Goal: Find specific page/section: Find specific page/section

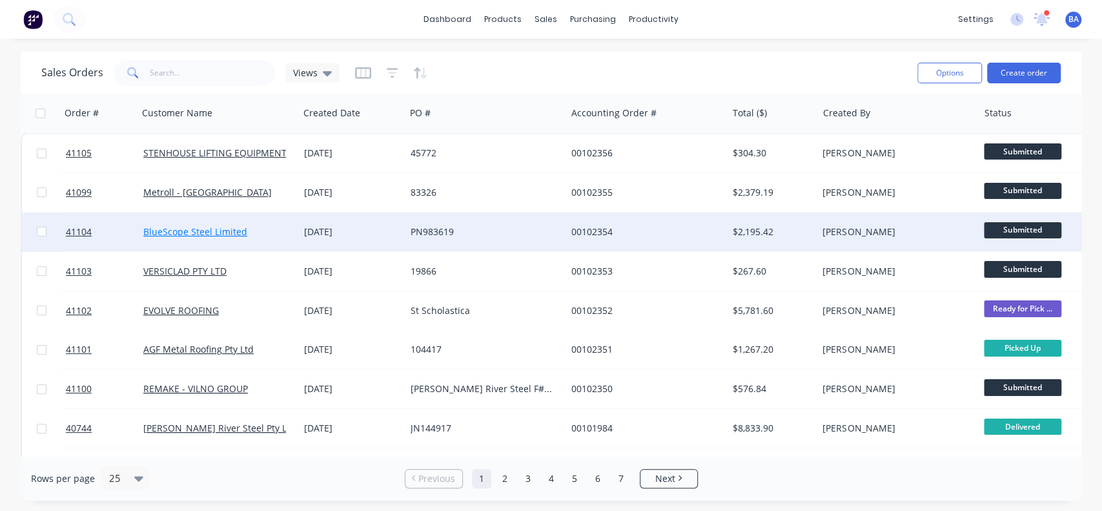
click at [228, 235] on link "BlueScope Steel Limited" at bounding box center [195, 231] width 104 height 12
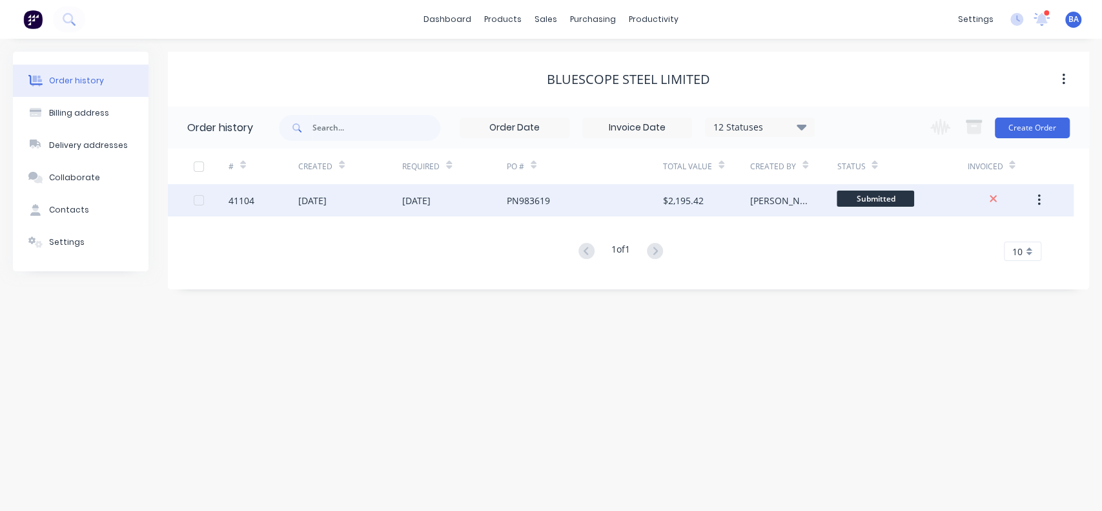
click at [397, 196] on div "[DATE]" at bounding box center [350, 200] width 105 height 32
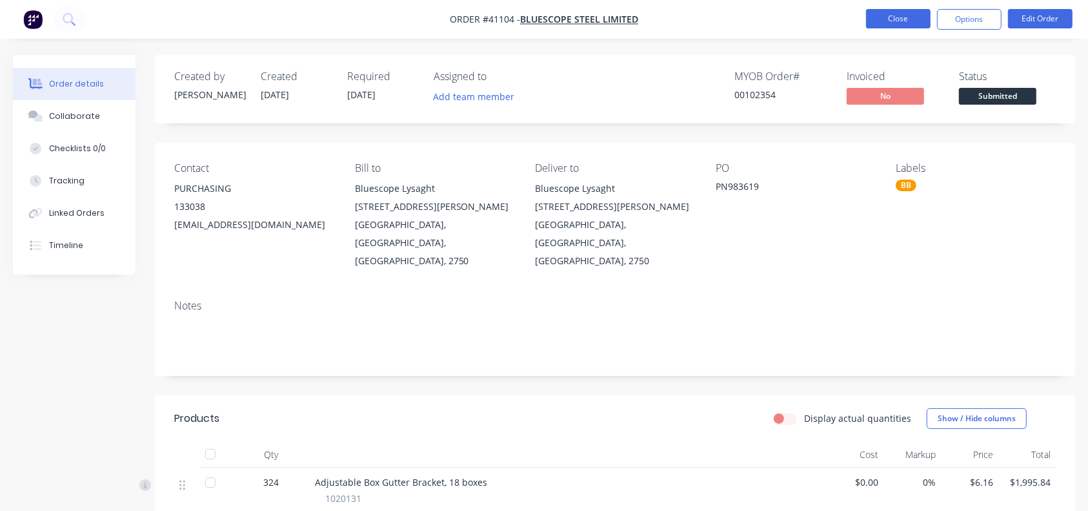
click at [911, 23] on button "Close" at bounding box center [898, 18] width 65 height 19
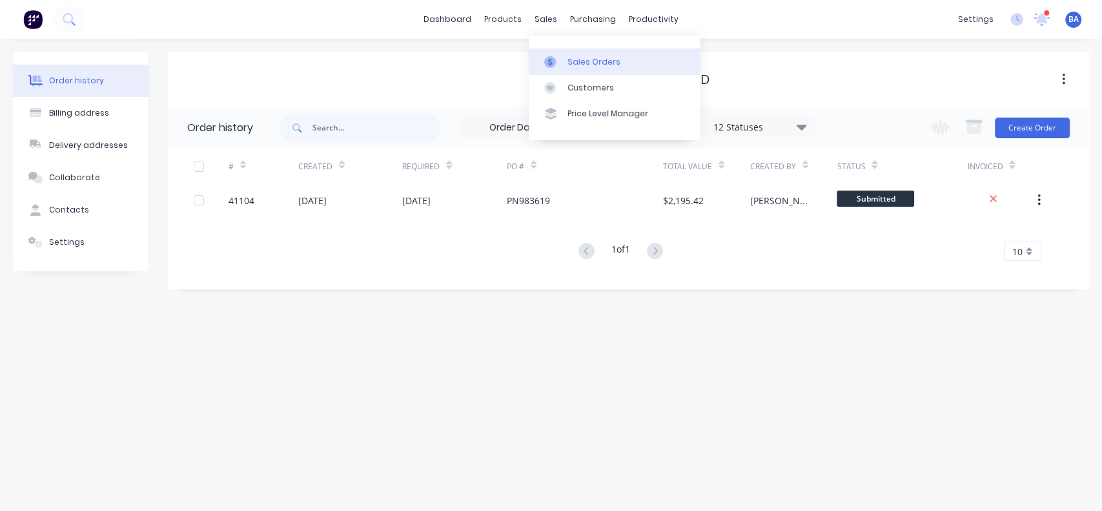
click at [553, 62] on icon at bounding box center [550, 62] width 12 height 12
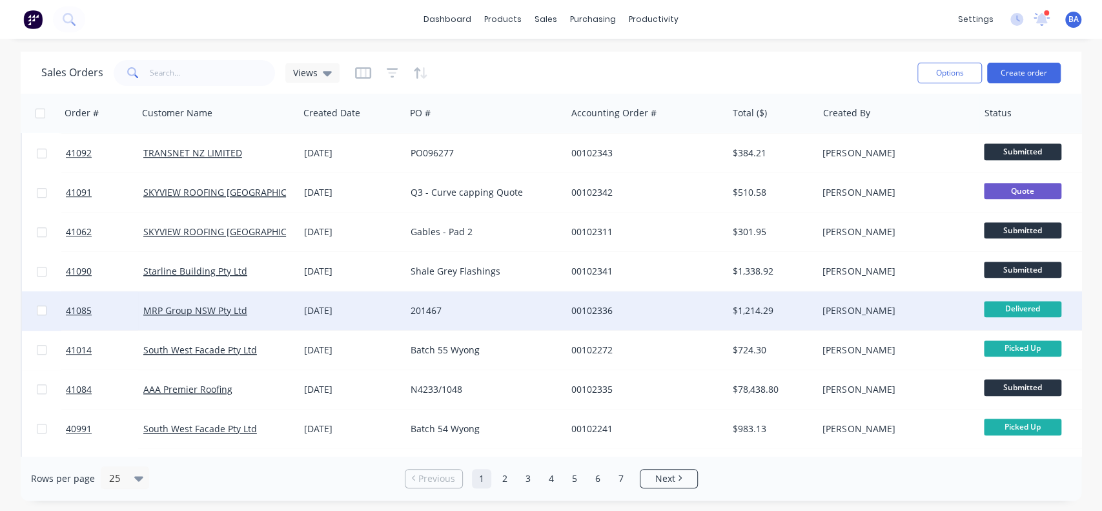
scroll to position [666, 0]
